Goal: Information Seeking & Learning: Learn about a topic

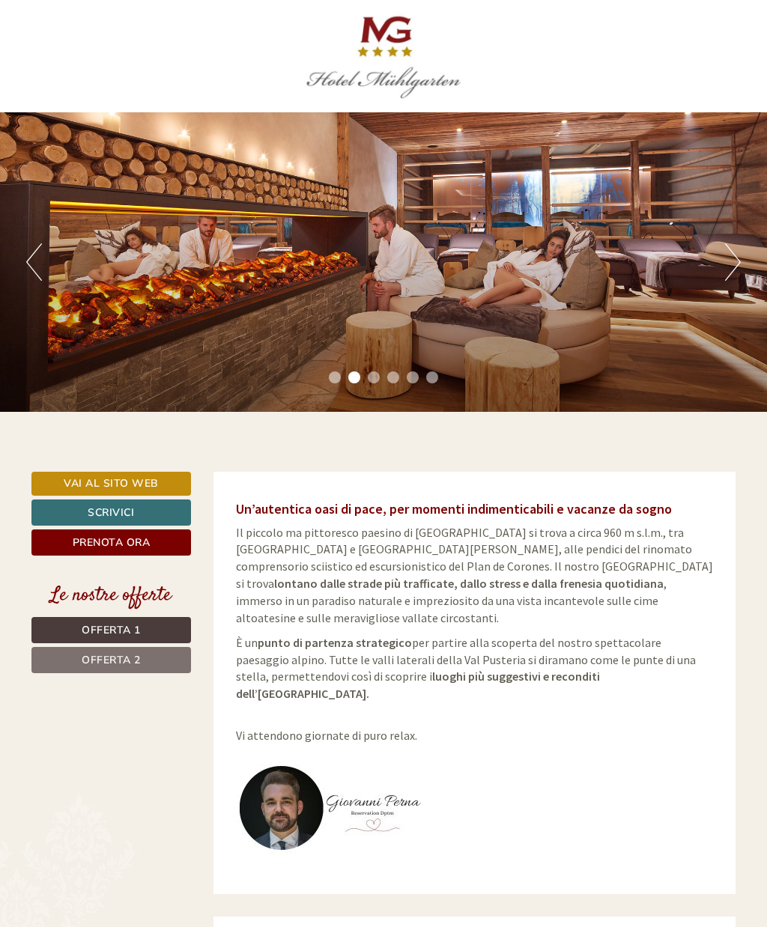
click at [733, 267] on button "Next" at bounding box center [733, 261] width 16 height 37
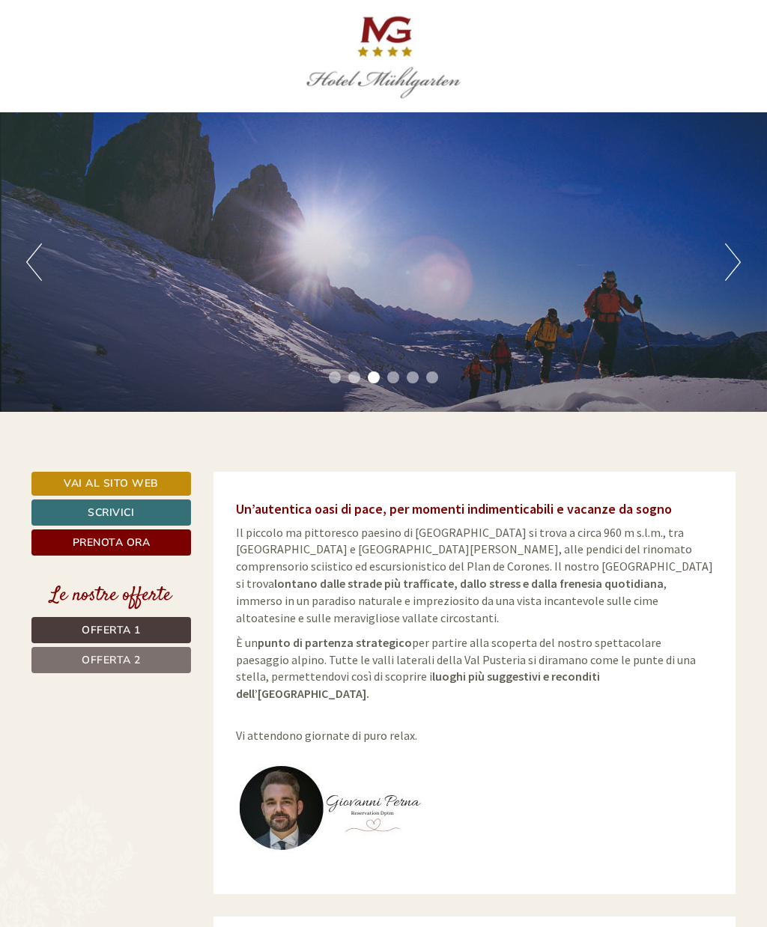
click at [719, 284] on div "Previous Next 1 2 3 4 5 6" at bounding box center [383, 262] width 767 height 300
click at [715, 280] on div "Previous Next 1 2 3 4 5 6" at bounding box center [383, 262] width 767 height 300
click at [722, 276] on div "Previous Next 1 2 3 4 5 6" at bounding box center [383, 262] width 767 height 300
click at [722, 275] on div "Previous Next 1 2 3 4 5 6" at bounding box center [383, 262] width 767 height 300
click at [732, 269] on button "Next" at bounding box center [733, 261] width 16 height 37
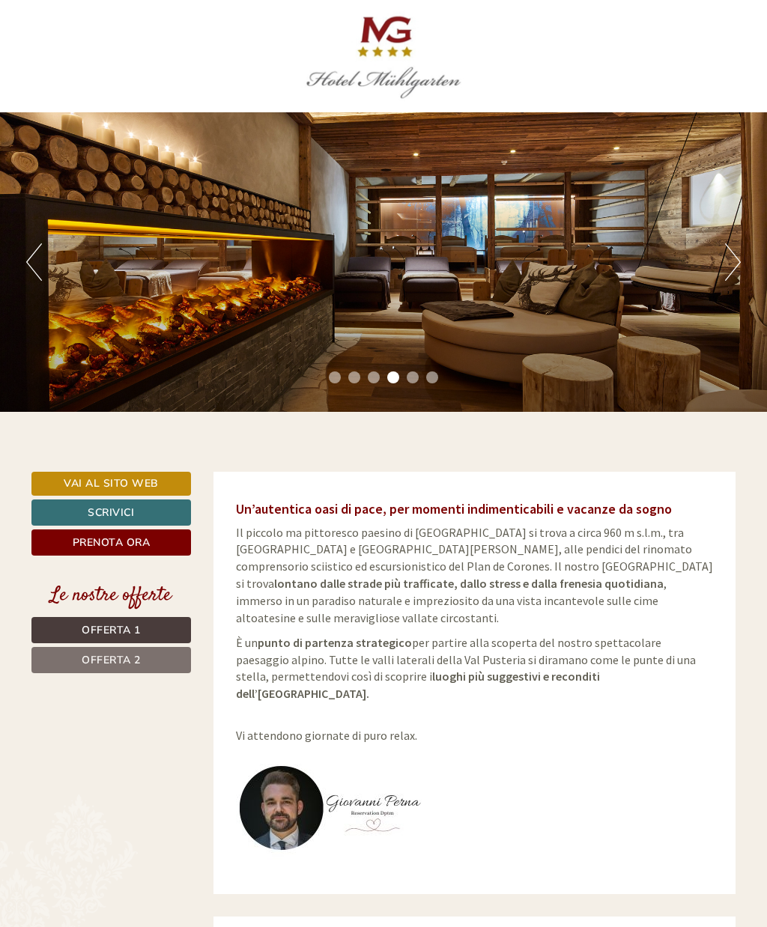
click at [725, 272] on button "Next" at bounding box center [733, 261] width 16 height 37
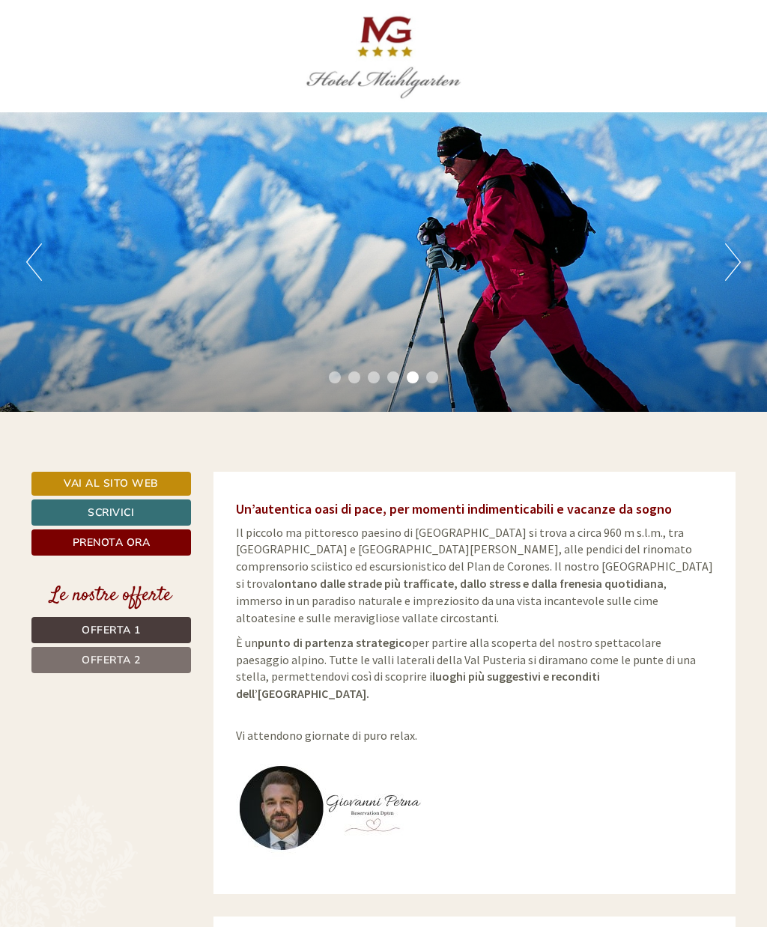
click at [722, 275] on div "Previous Next 1 2 3 4 5 6" at bounding box center [383, 262] width 767 height 300
click at [728, 279] on button "Next" at bounding box center [733, 261] width 16 height 37
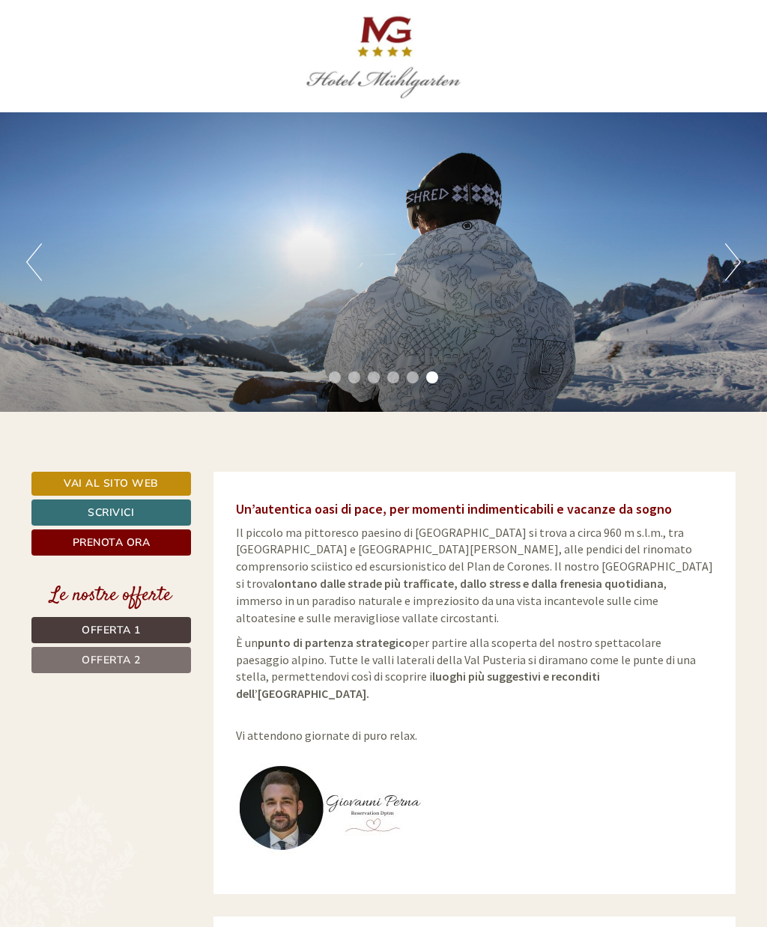
click at [726, 283] on div "Previous Next 1 2 3 4 5 6" at bounding box center [383, 262] width 767 height 300
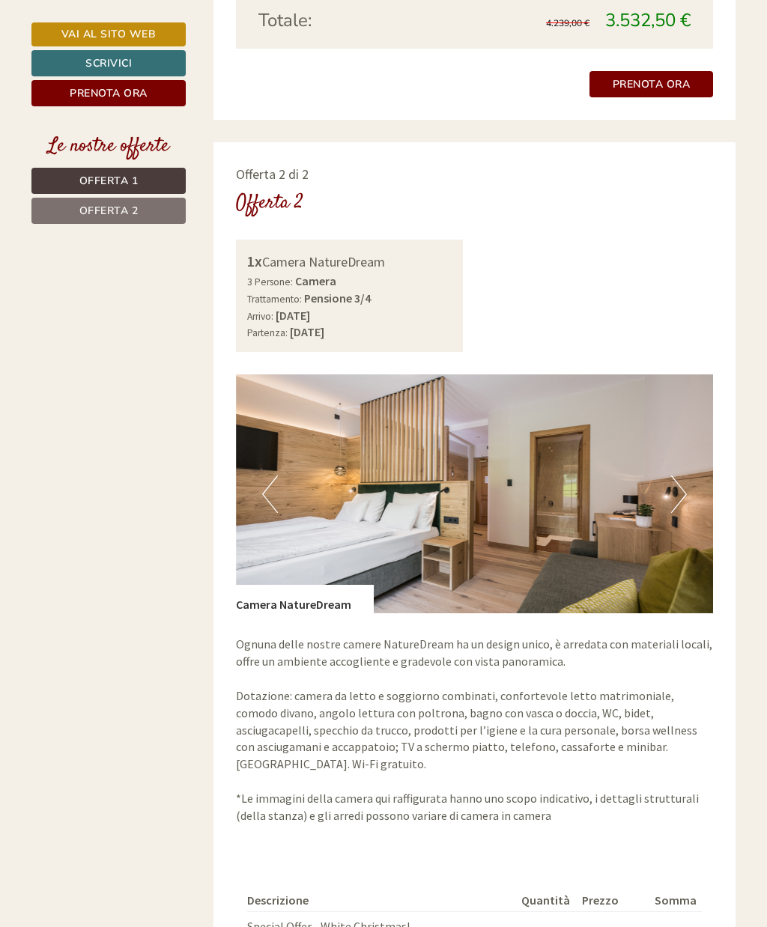
scroll to position [1927, 0]
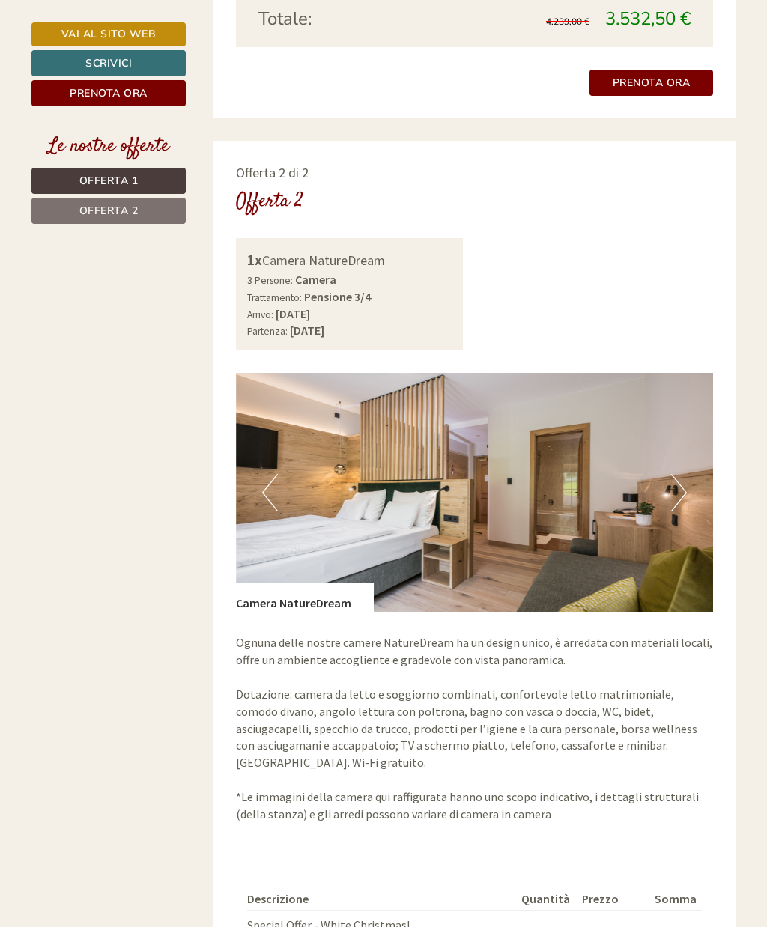
click at [669, 426] on img at bounding box center [475, 492] width 478 height 239
click at [670, 436] on img at bounding box center [475, 492] width 478 height 239
click at [677, 474] on button "Next" at bounding box center [679, 492] width 16 height 37
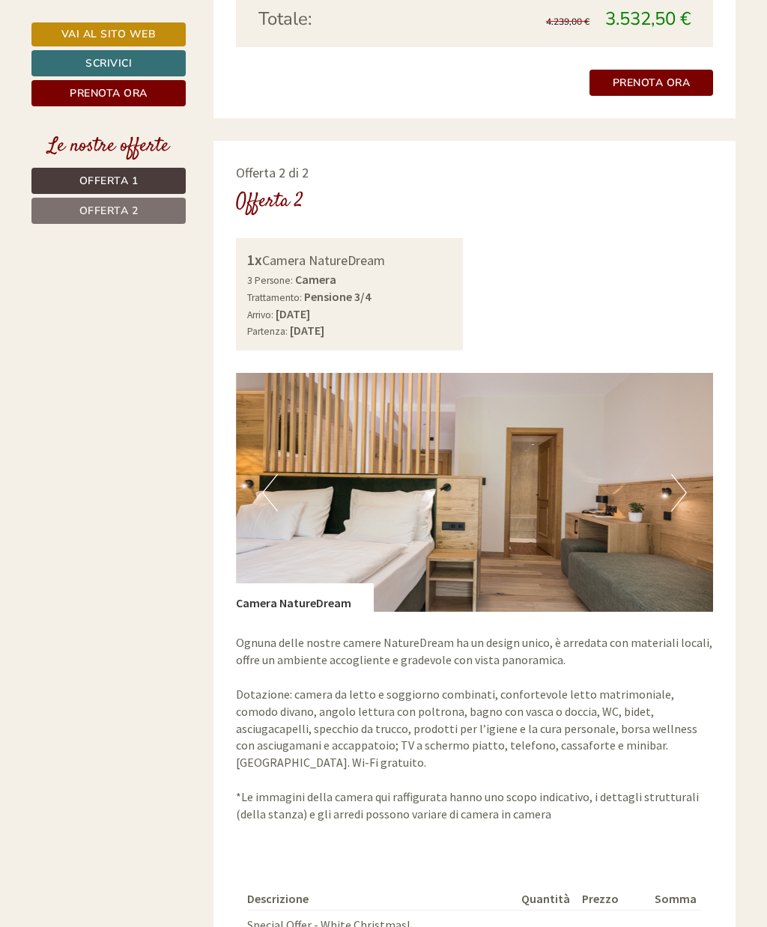
click at [677, 474] on button "Next" at bounding box center [679, 492] width 16 height 37
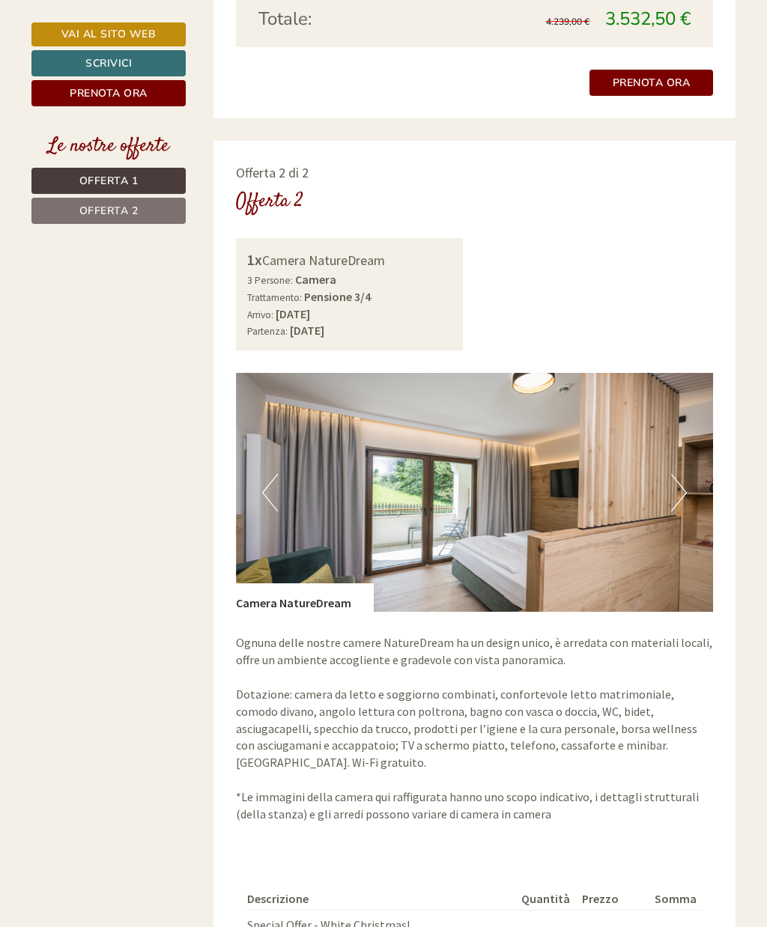
click at [676, 474] on button "Next" at bounding box center [679, 492] width 16 height 37
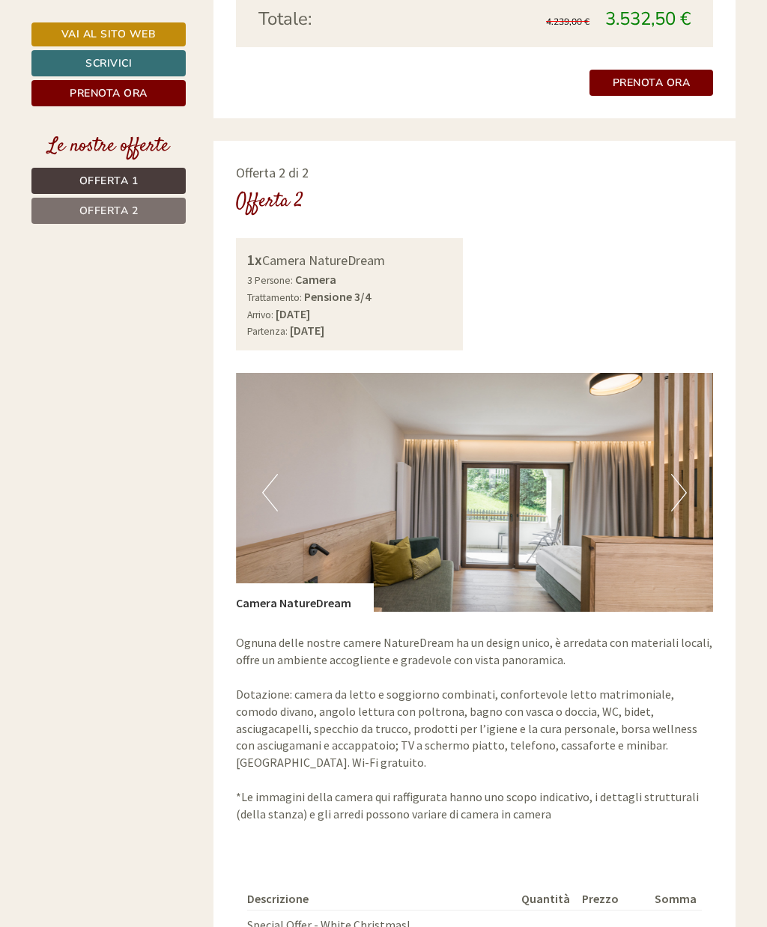
click at [682, 474] on button "Next" at bounding box center [679, 492] width 16 height 37
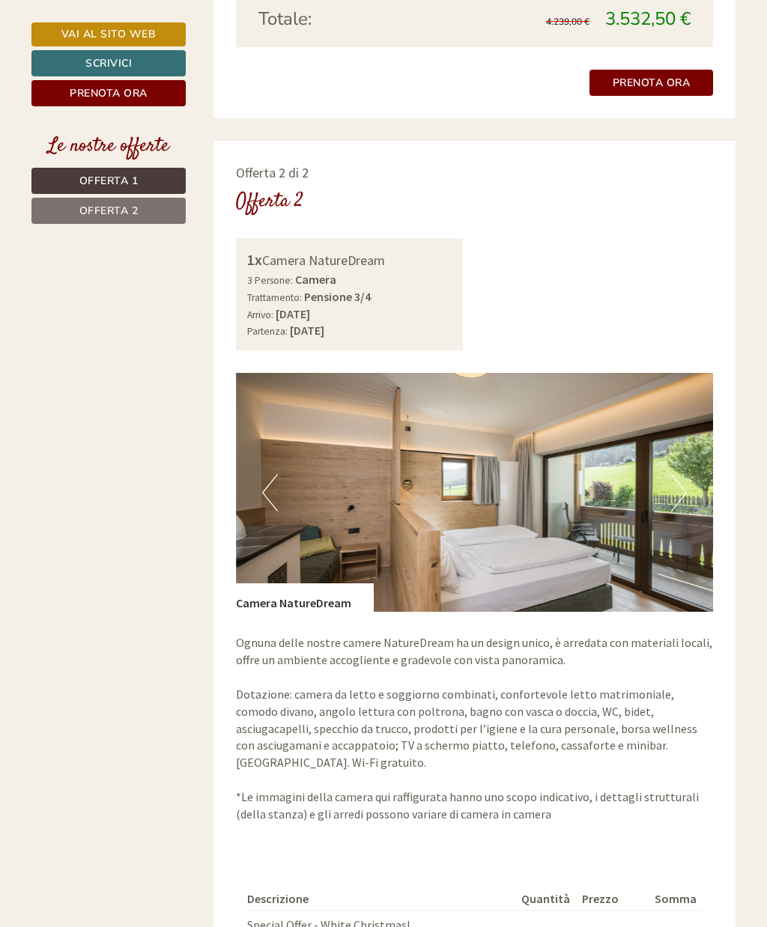
click at [688, 431] on img at bounding box center [475, 492] width 478 height 239
click at [676, 474] on button "Next" at bounding box center [679, 492] width 16 height 37
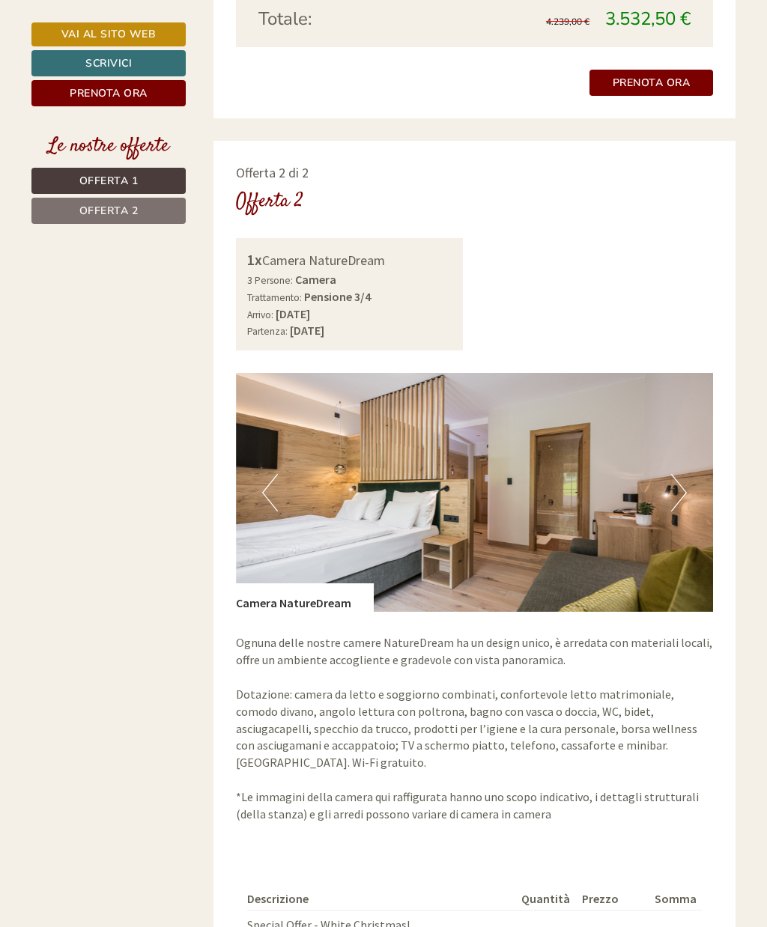
click at [685, 474] on button "Next" at bounding box center [679, 492] width 16 height 37
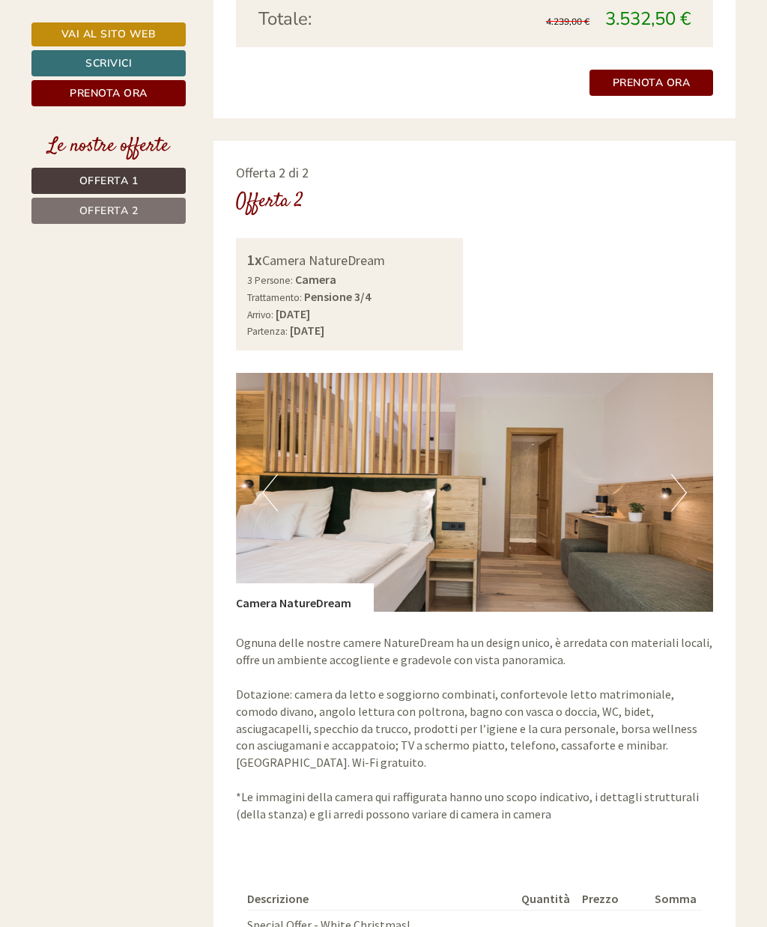
click at [685, 474] on button "Next" at bounding box center [679, 492] width 16 height 37
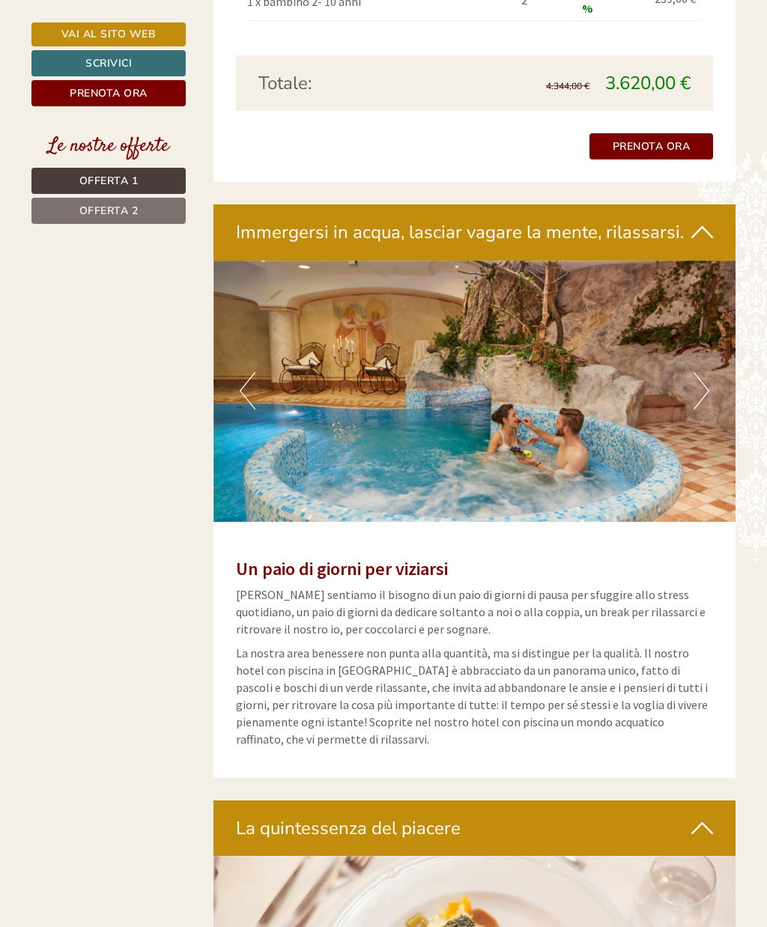
scroll to position [3016, 0]
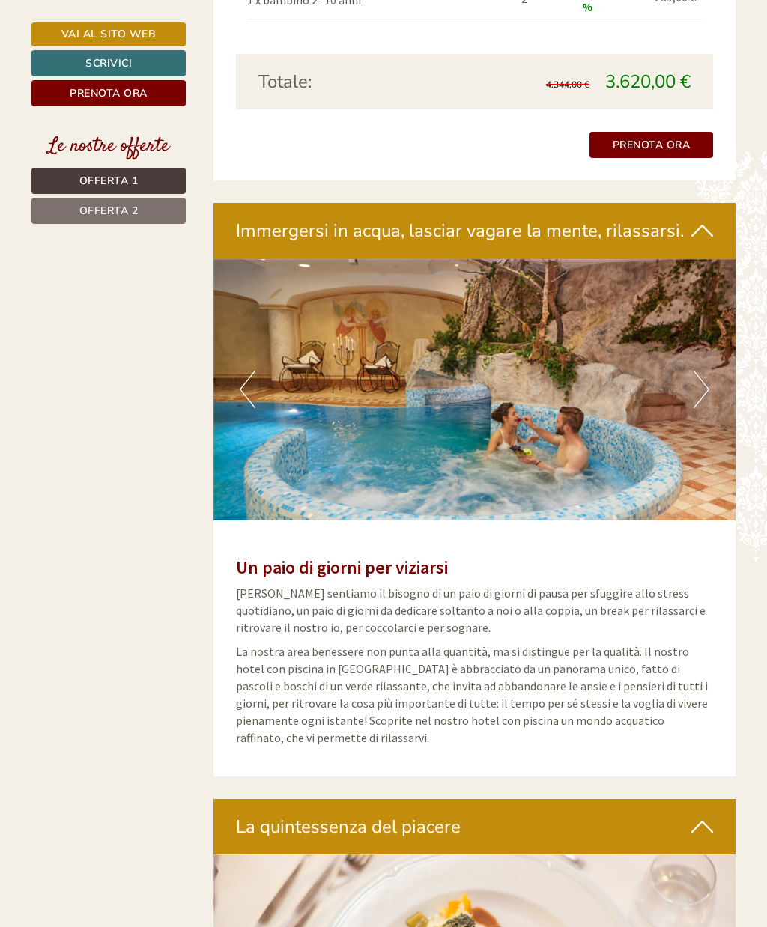
click at [708, 303] on img at bounding box center [474, 389] width 523 height 261
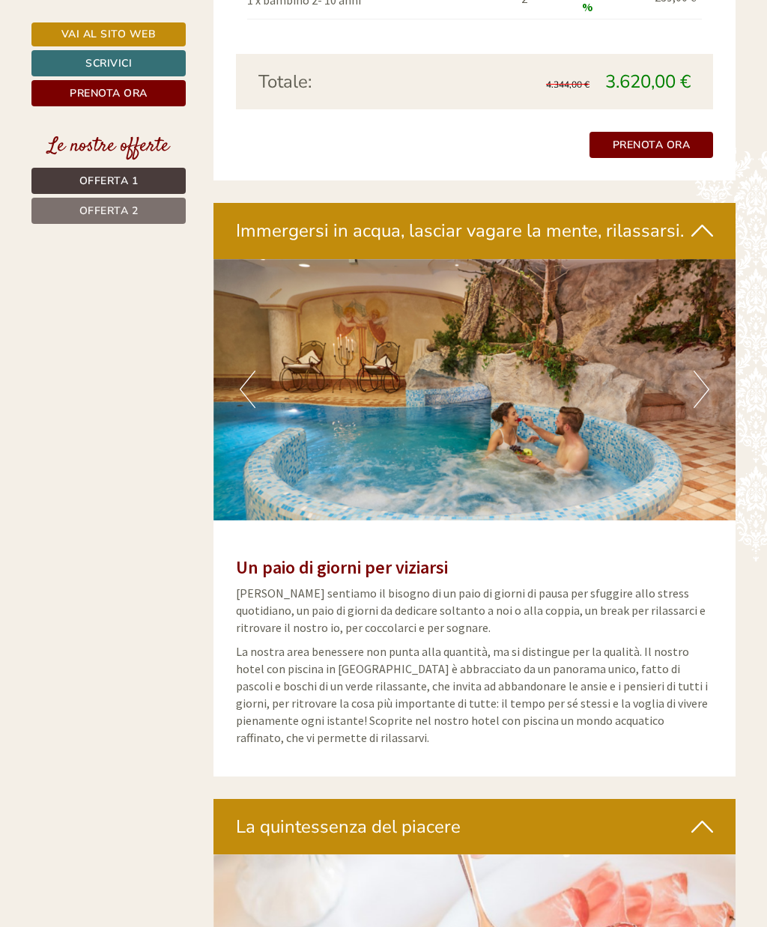
click at [701, 371] on button "Next" at bounding box center [702, 389] width 16 height 37
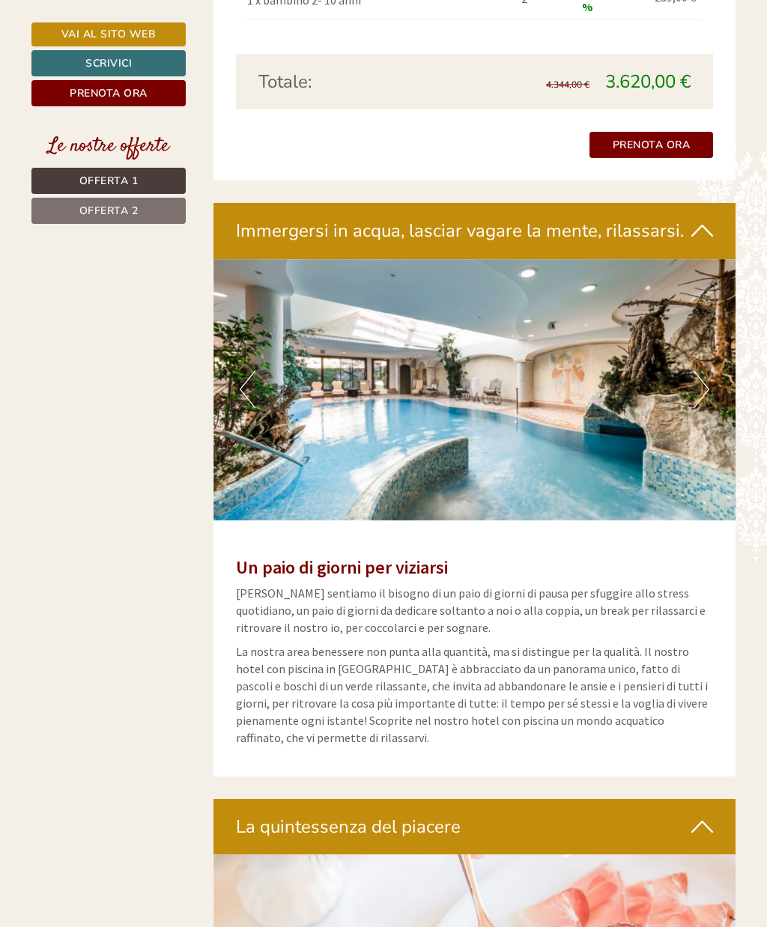
click at [692, 288] on img at bounding box center [474, 389] width 523 height 261
click at [692, 301] on img at bounding box center [474, 389] width 523 height 261
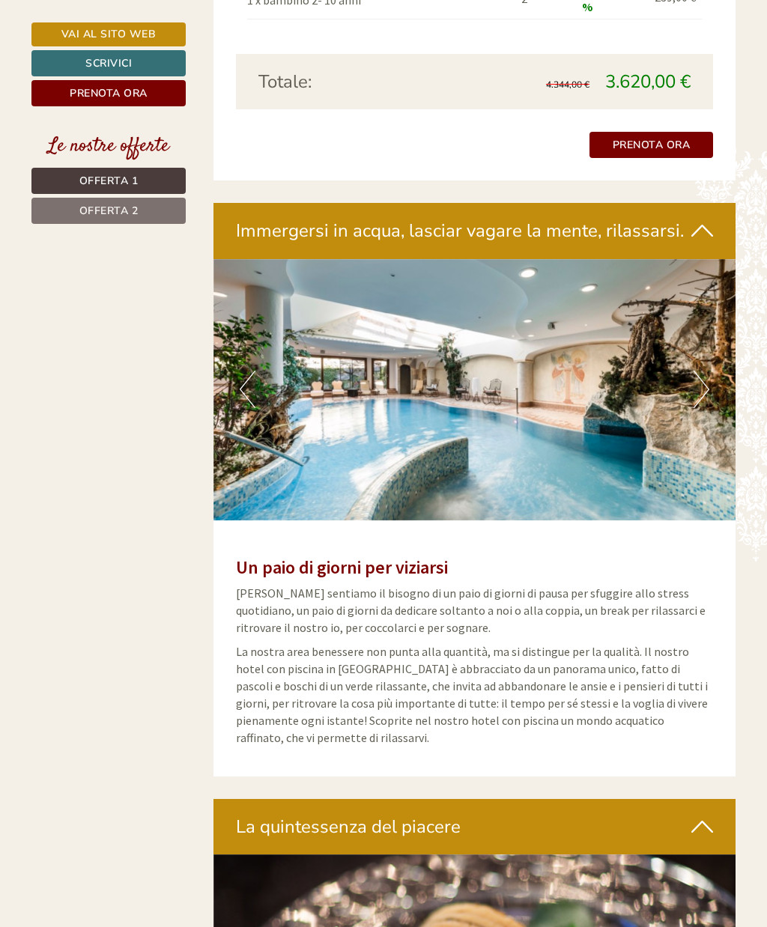
click at [695, 371] on button "Next" at bounding box center [702, 389] width 16 height 37
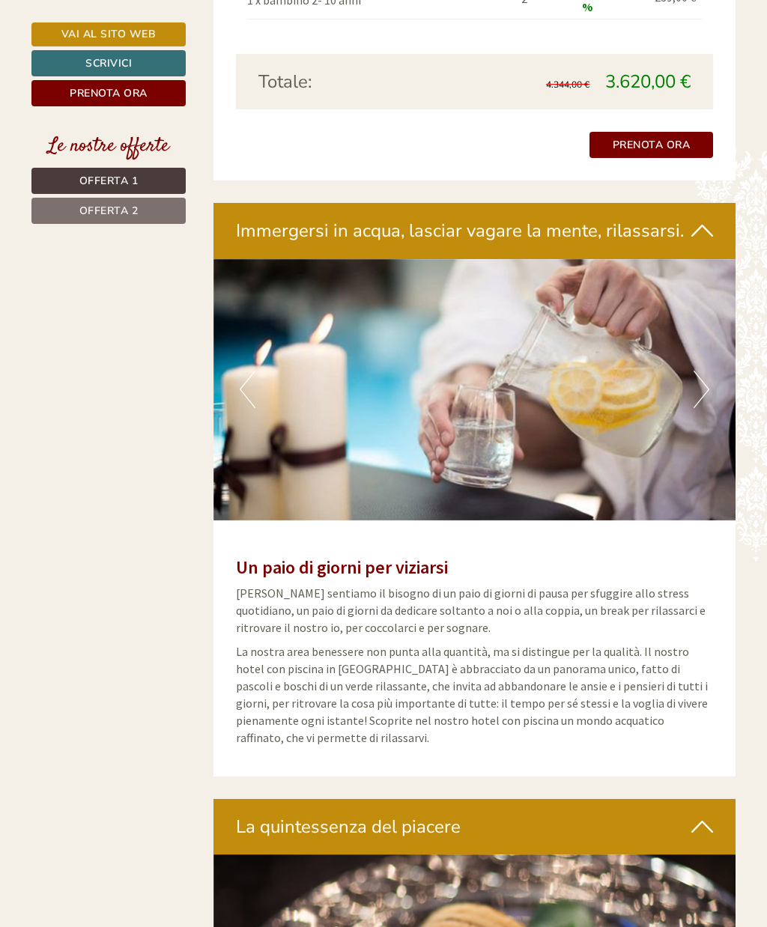
click at [700, 371] on button "Next" at bounding box center [702, 389] width 16 height 37
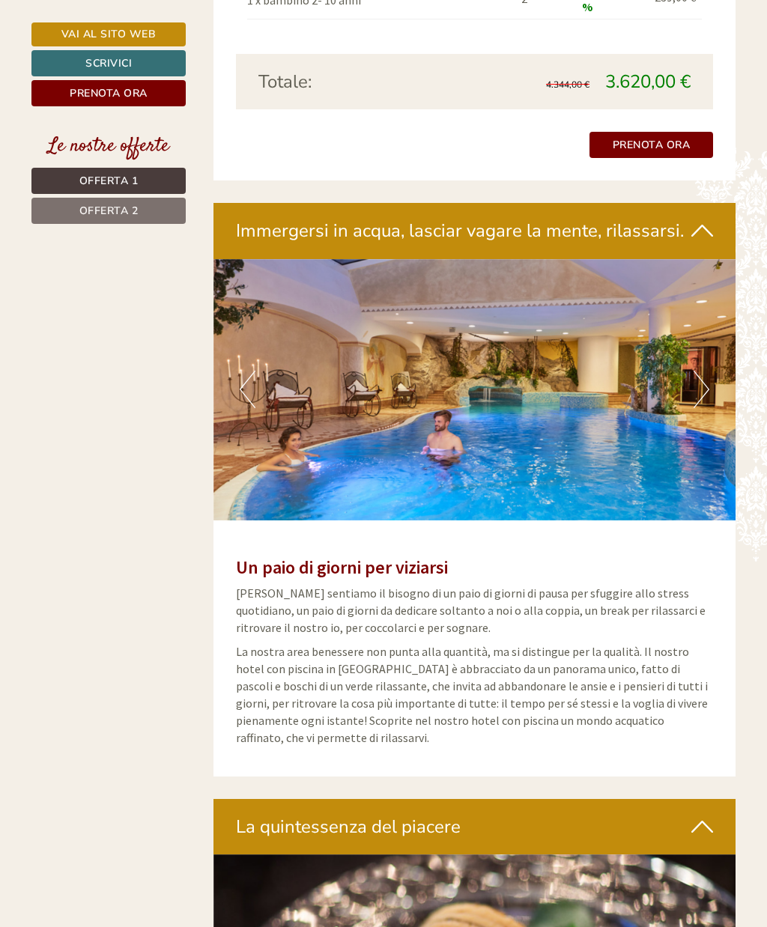
click at [699, 300] on img at bounding box center [474, 389] width 523 height 261
click at [697, 371] on button "Next" at bounding box center [702, 389] width 16 height 37
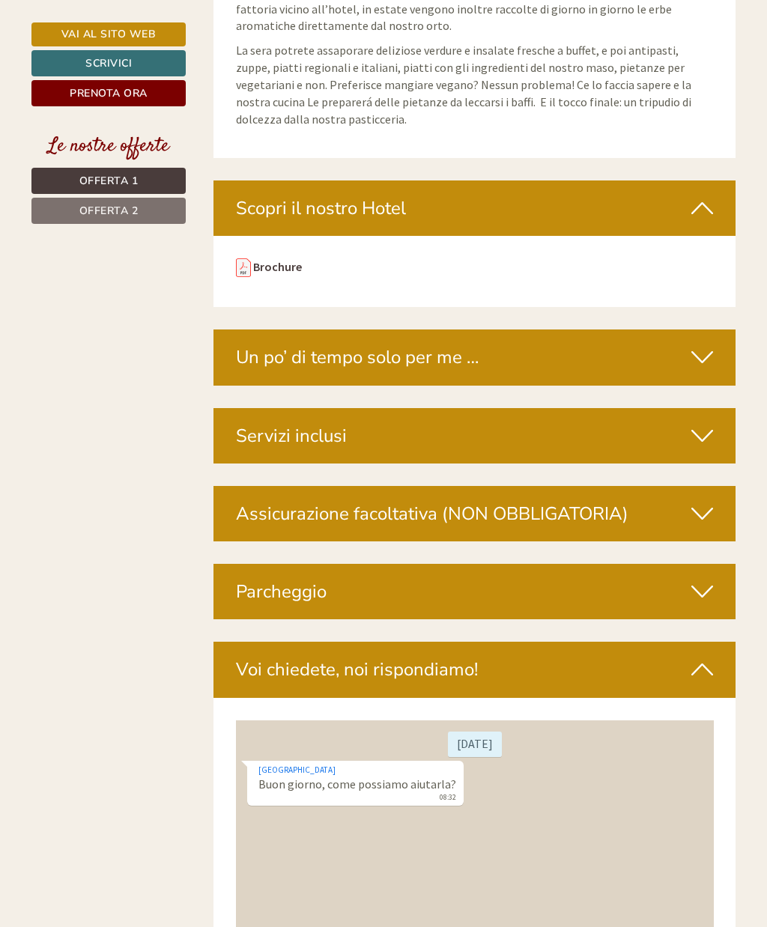
scroll to position [4263, 0]
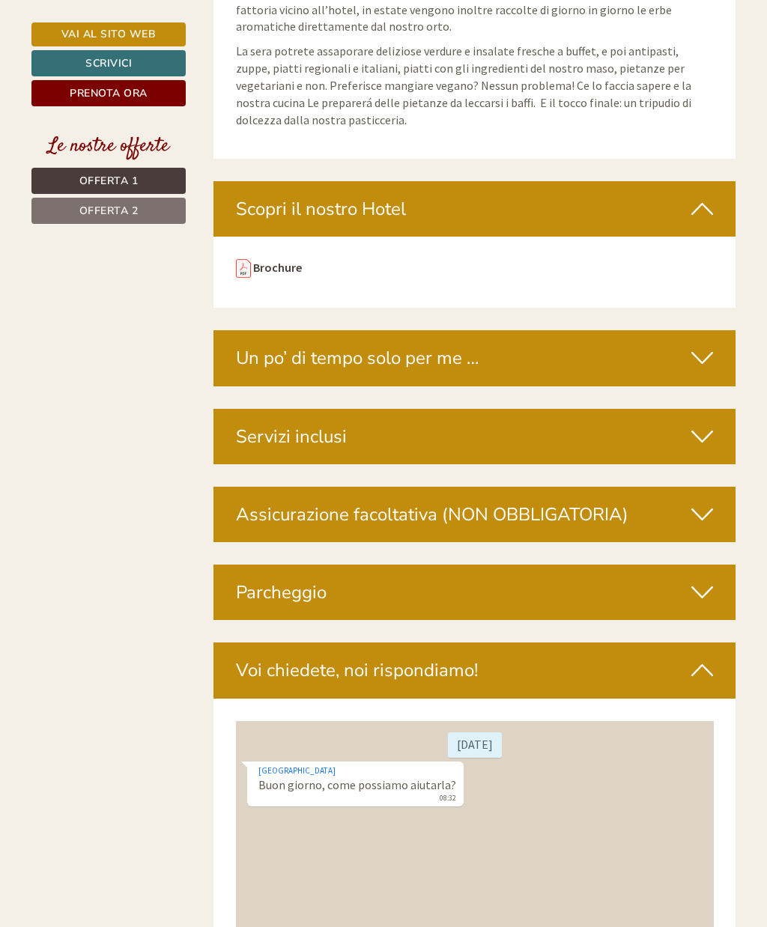
click at [703, 345] on icon at bounding box center [702, 357] width 22 height 25
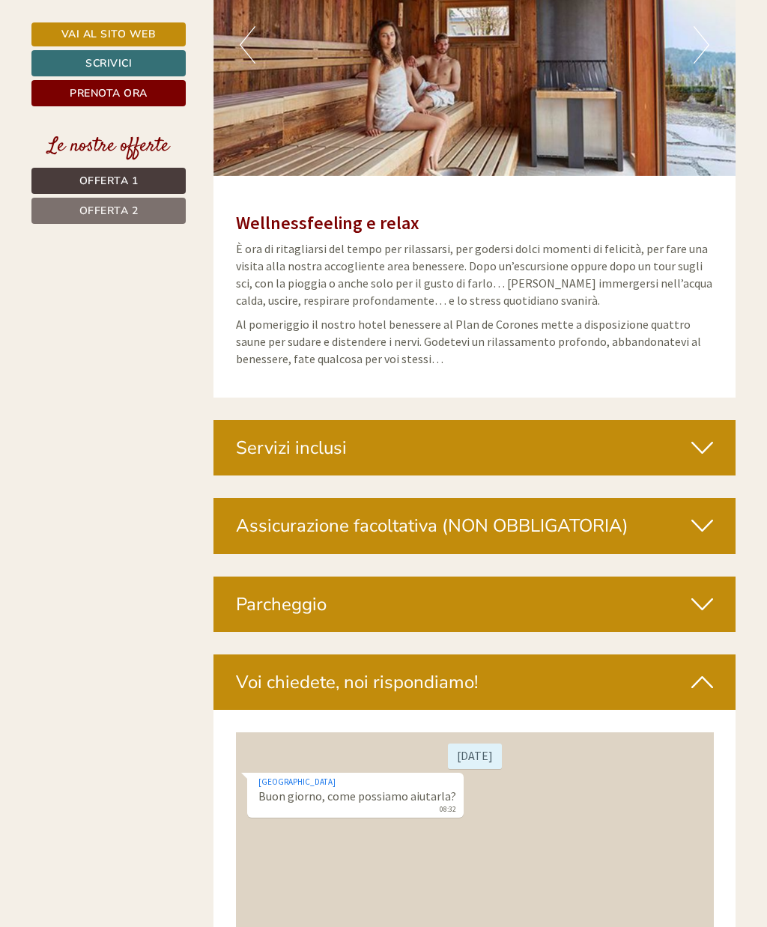
scroll to position [4740, 0]
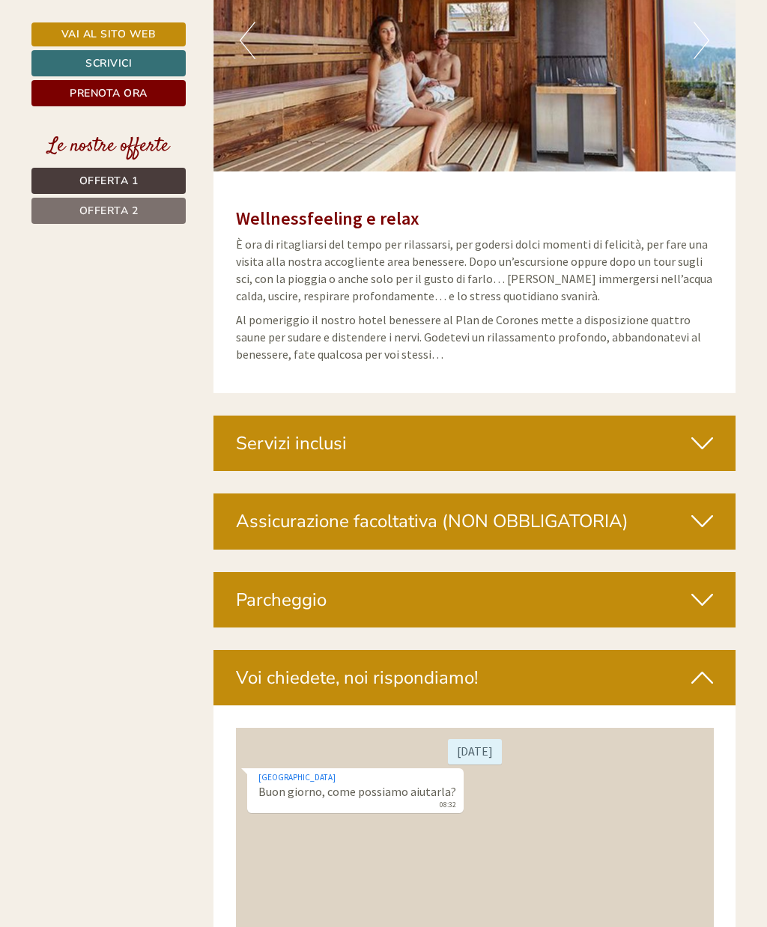
click at [697, 416] on div "Servizi inclusi" at bounding box center [474, 443] width 523 height 55
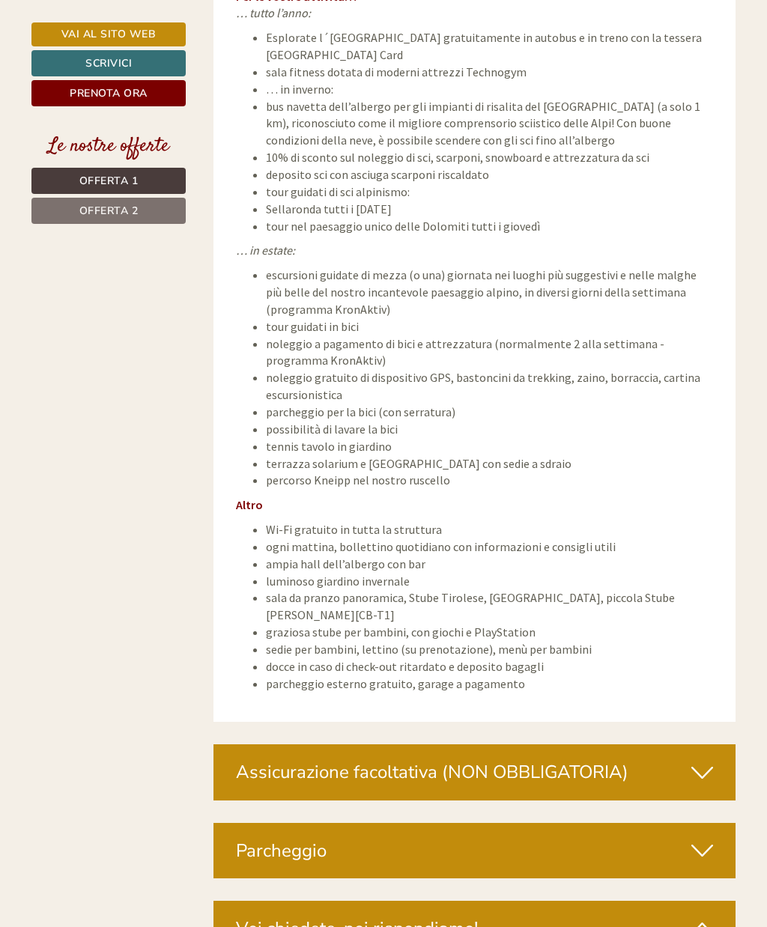
scroll to position [6116, 0]
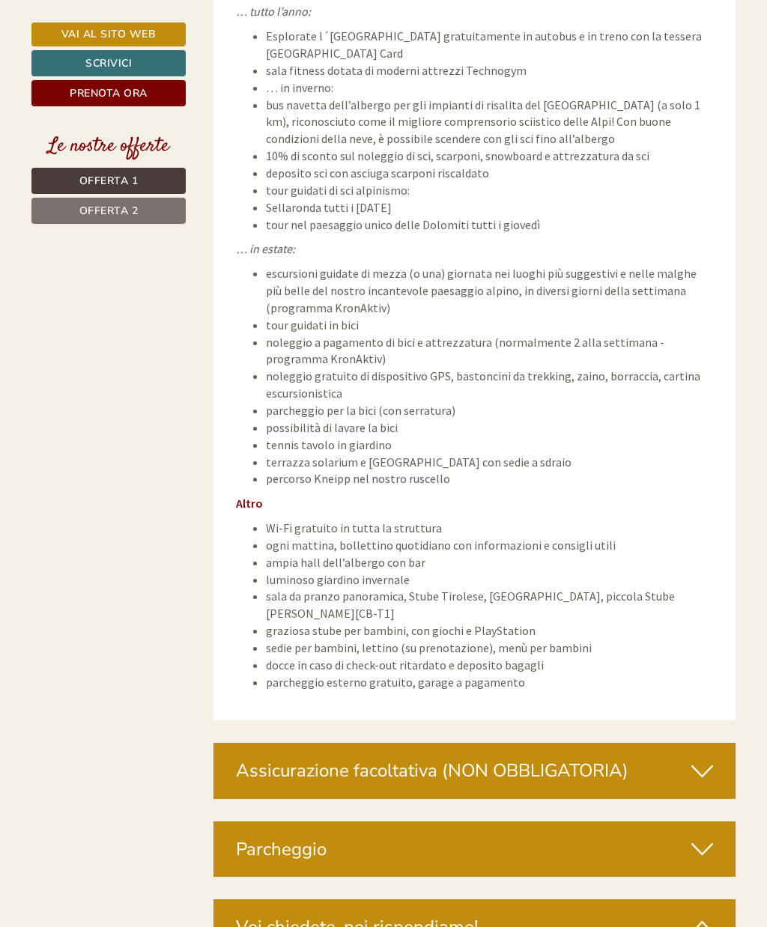
click at [695, 758] on icon at bounding box center [702, 770] width 22 height 25
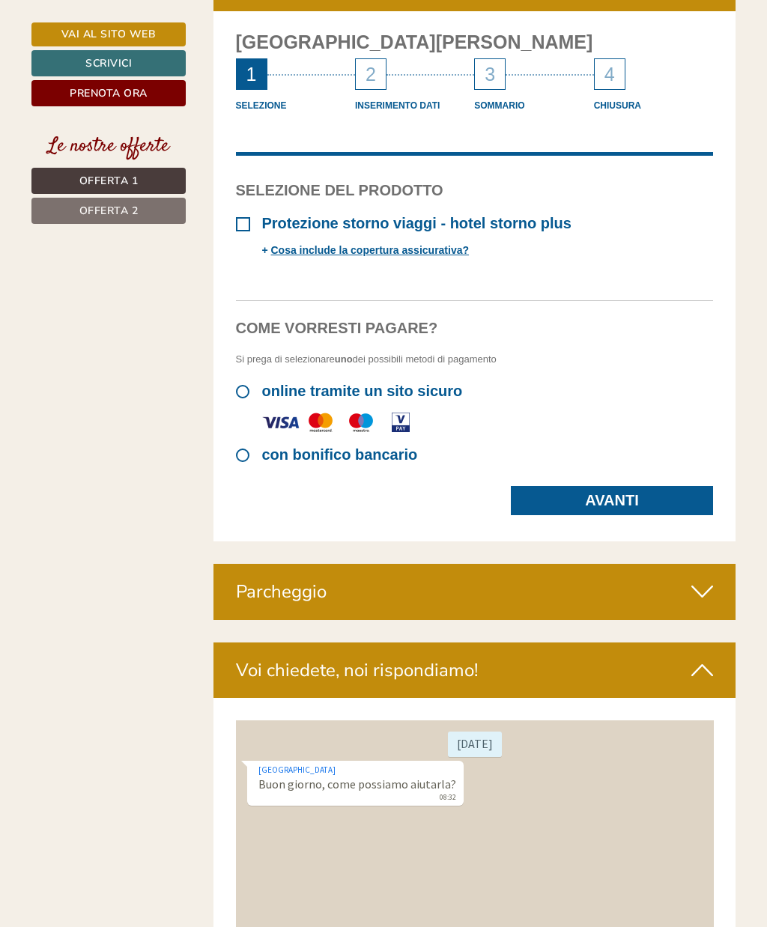
scroll to position [6920, 0]
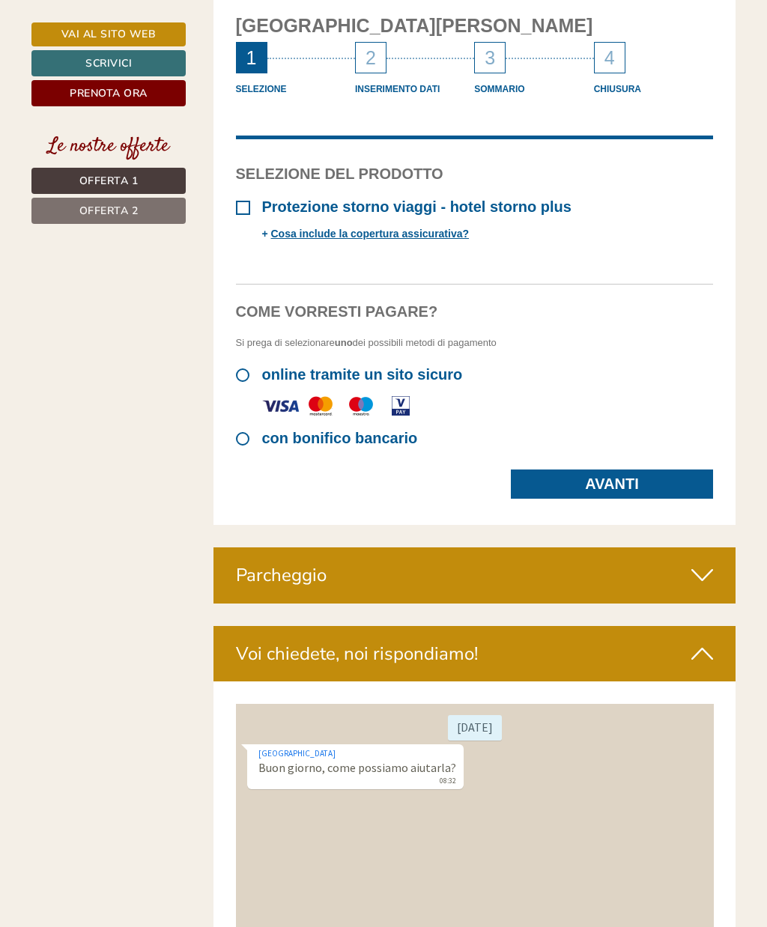
click at [704, 548] on div "Parcheggio" at bounding box center [474, 575] width 523 height 55
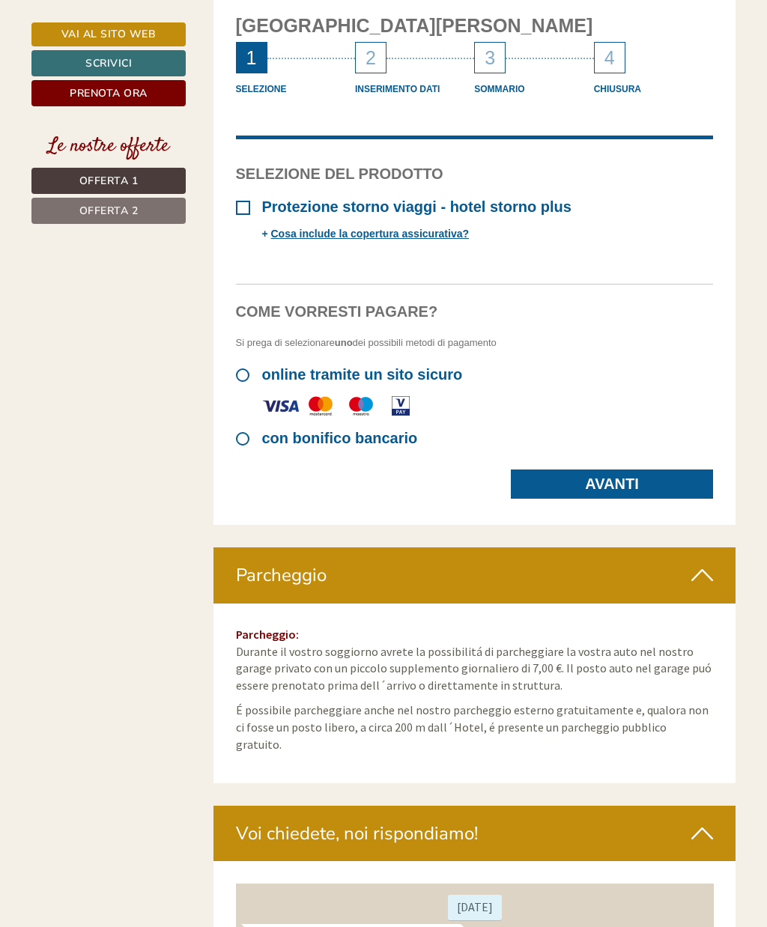
click at [708, 548] on div "Parcheggio" at bounding box center [474, 575] width 523 height 55
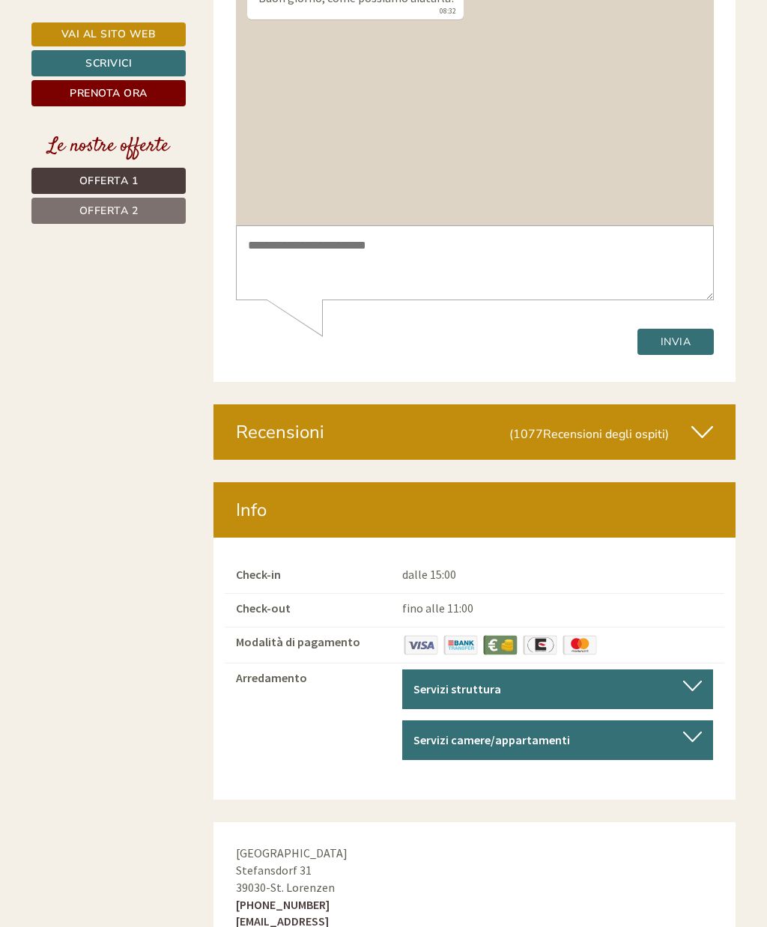
scroll to position [7689, 0]
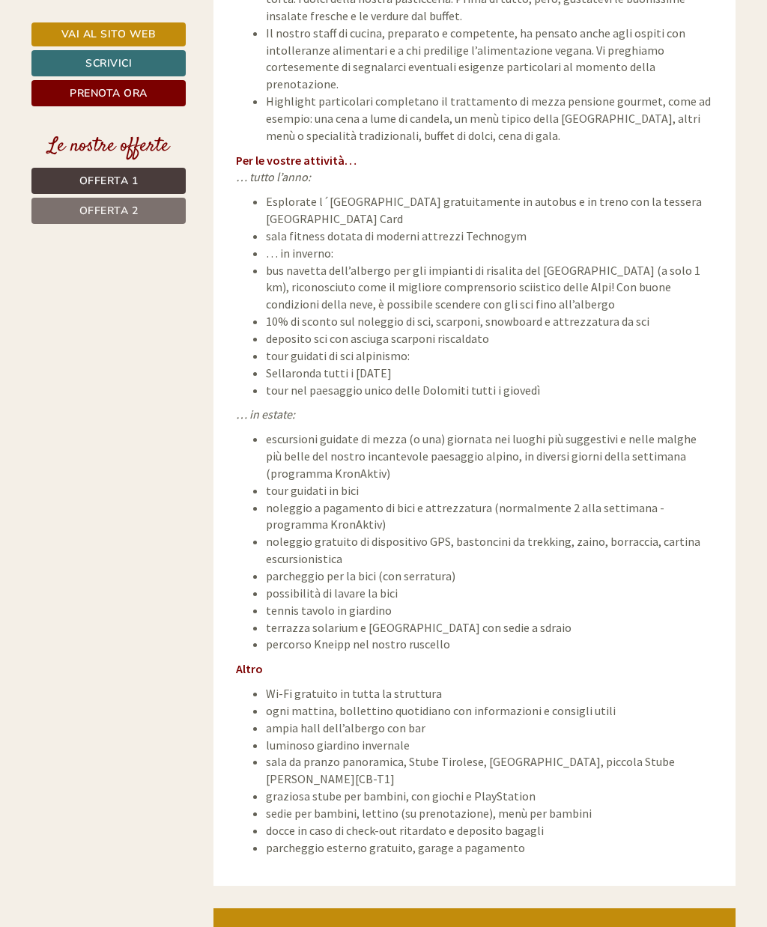
scroll to position [5929, 0]
